Goal: Use online tool/utility: Utilize a website feature to perform a specific function

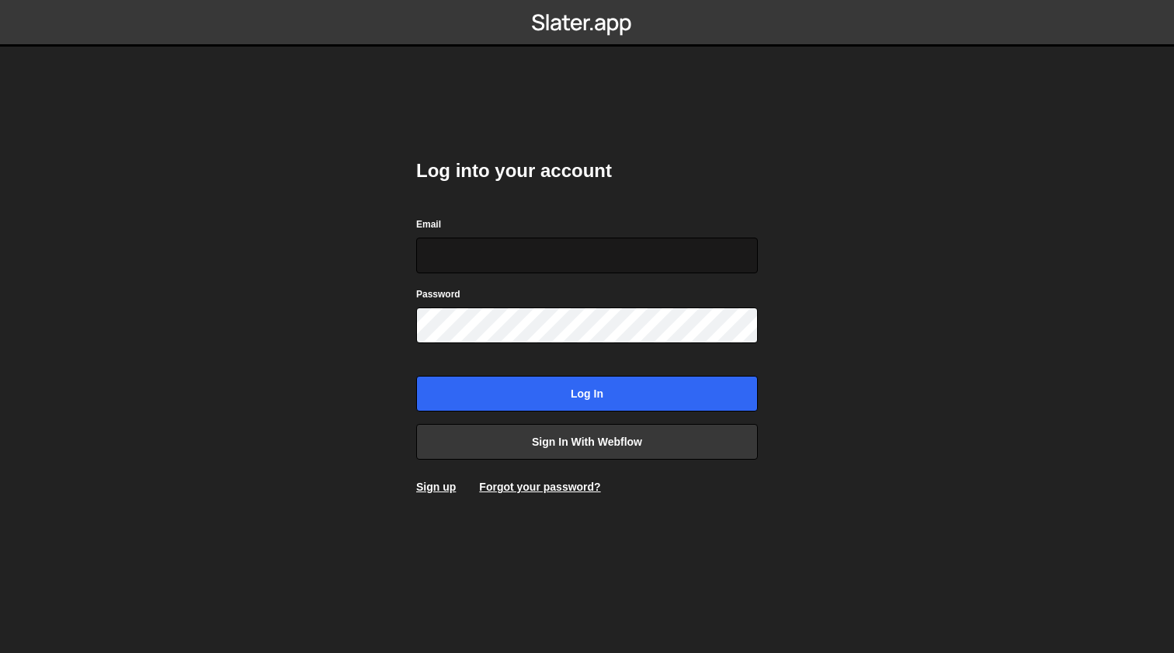
type input "[EMAIL_ADDRESS][DOMAIN_NAME]"
click at [587, 394] on input "Log in" at bounding box center [587, 394] width 342 height 36
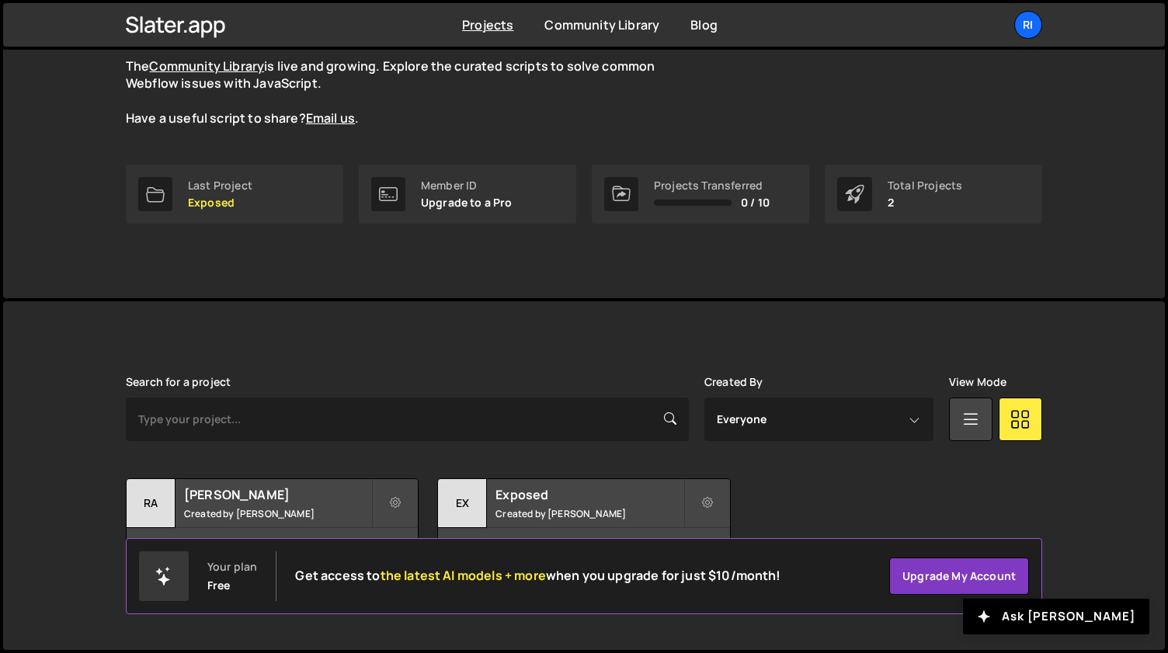
scroll to position [145, 0]
click at [295, 493] on h2 "Rafaela Salvato" at bounding box center [277, 496] width 187 height 17
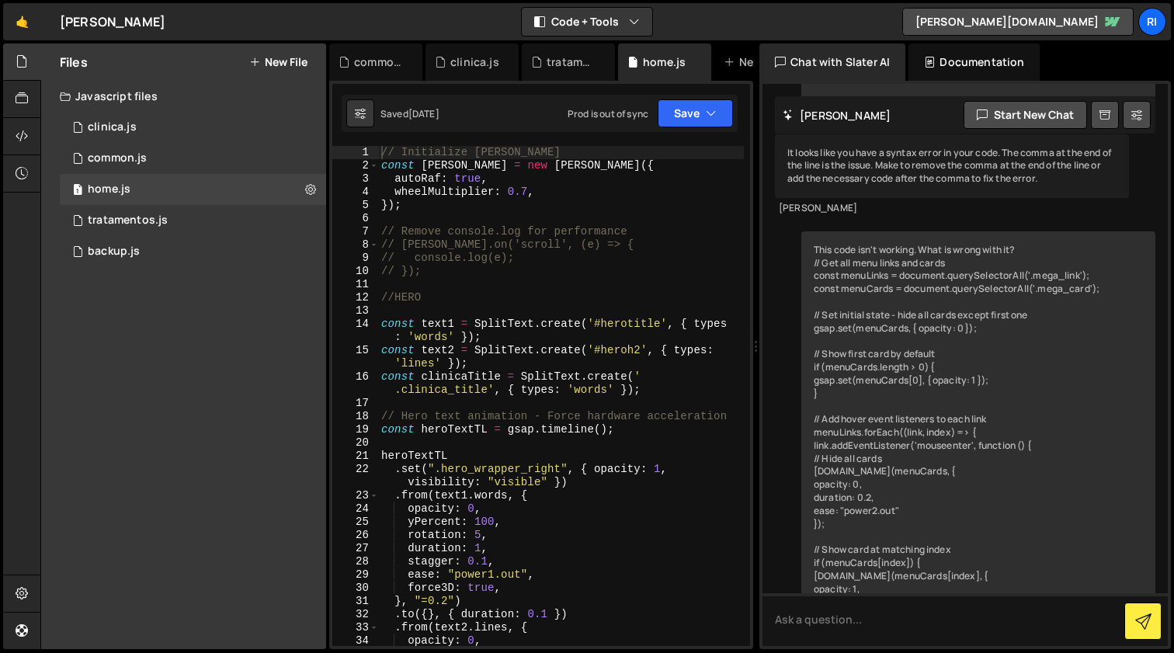
scroll to position [13254, 0]
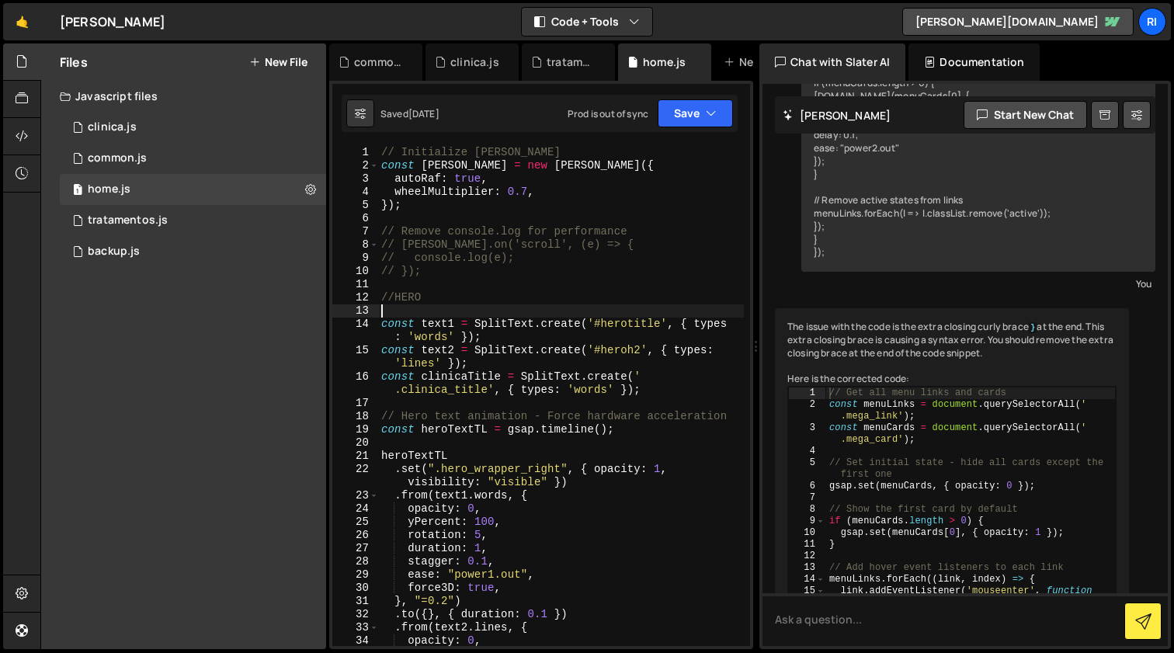
click at [596, 304] on div "// Initialize Lenis const lenis = new Lenis ({ autoRaf : true , wheelMultiplier…" at bounding box center [561, 409] width 366 height 527
click at [124, 129] on div "clinica.js" at bounding box center [112, 127] width 49 height 14
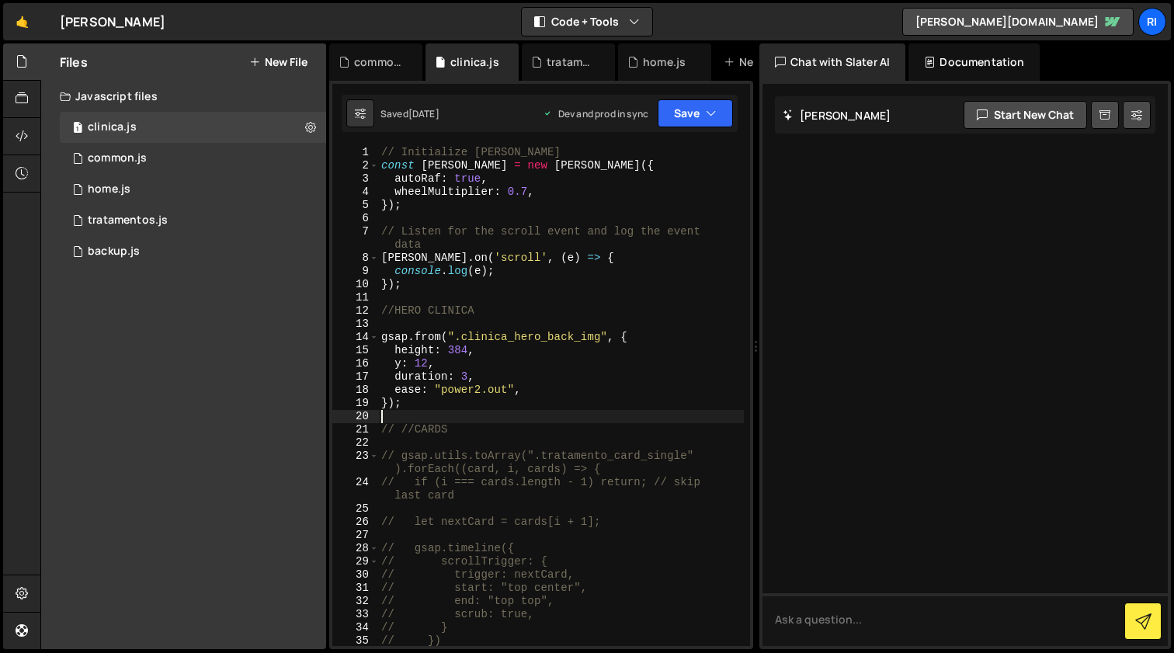
click at [624, 417] on div "// Initialize Lenis const lenis = new Lenis ({ autoRaf : true , wheelMultiplier…" at bounding box center [561, 409] width 366 height 527
type textarea "requestAnimationFrame(raf);"
